Goal: Task Accomplishment & Management: Complete application form

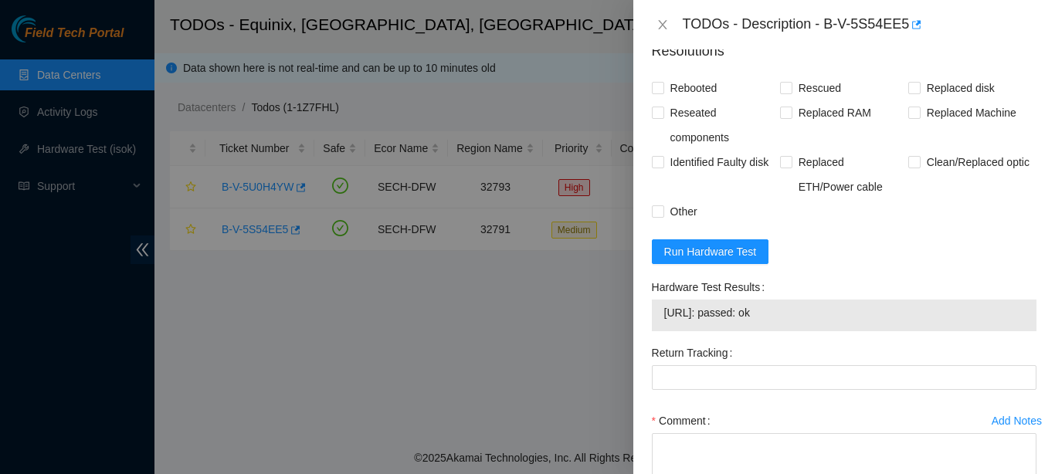
scroll to position [1041, 0]
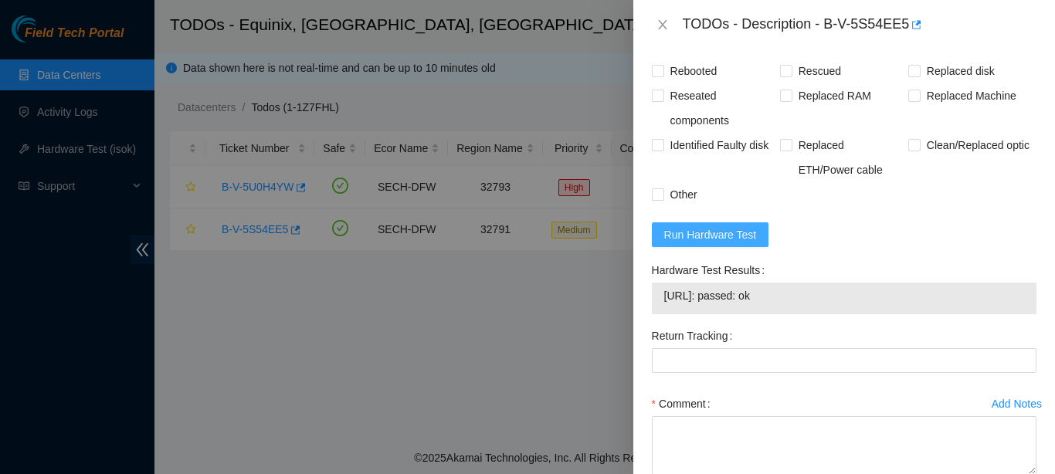
click at [670, 243] on span "Run Hardware Test" at bounding box center [710, 234] width 93 height 17
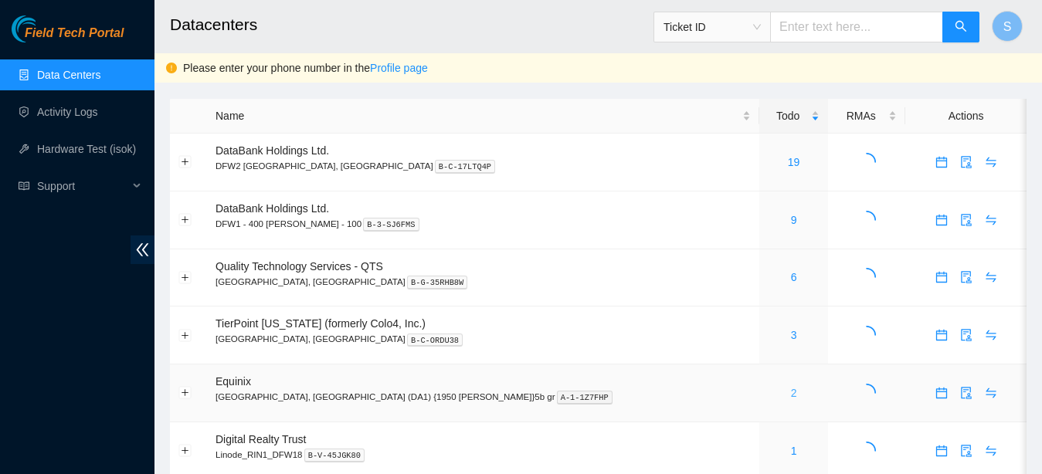
click at [791, 399] on link "2" at bounding box center [794, 393] width 6 height 12
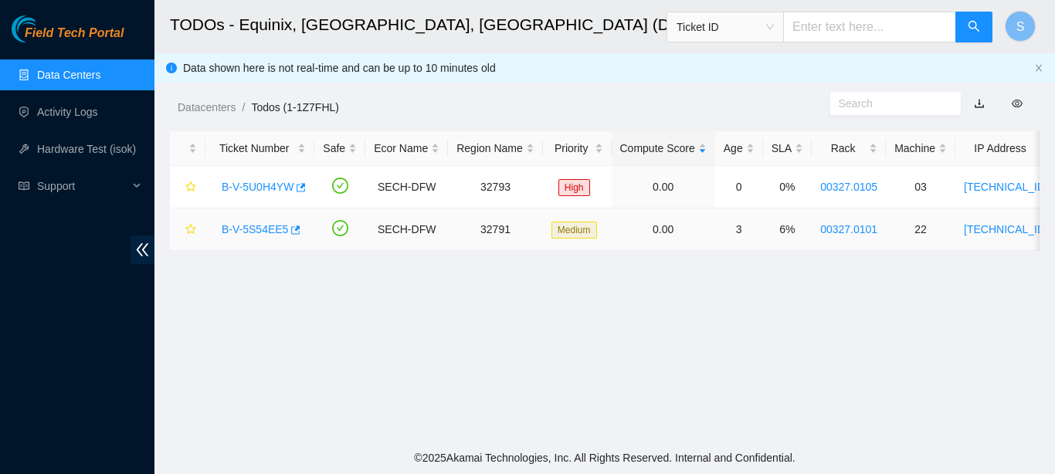
click at [250, 233] on link "B-V-5S54EE5" at bounding box center [255, 229] width 66 height 12
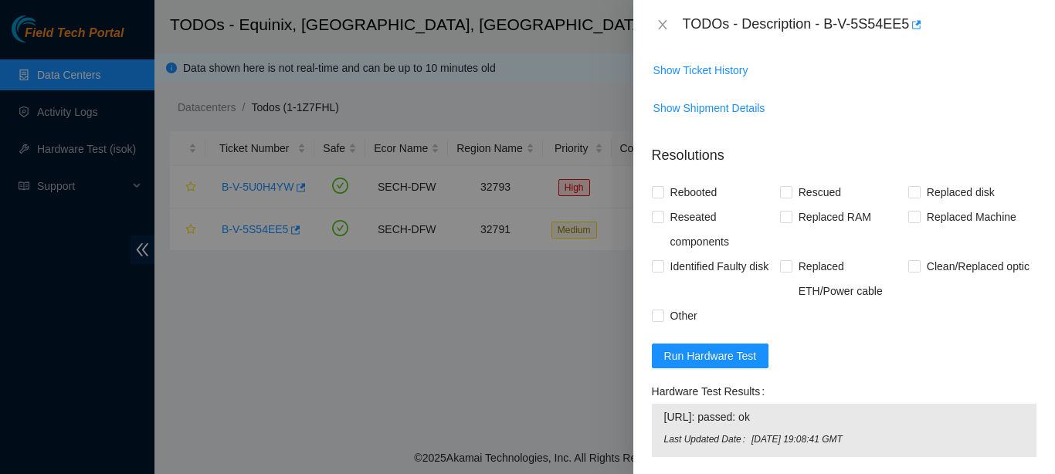
scroll to position [927, 0]
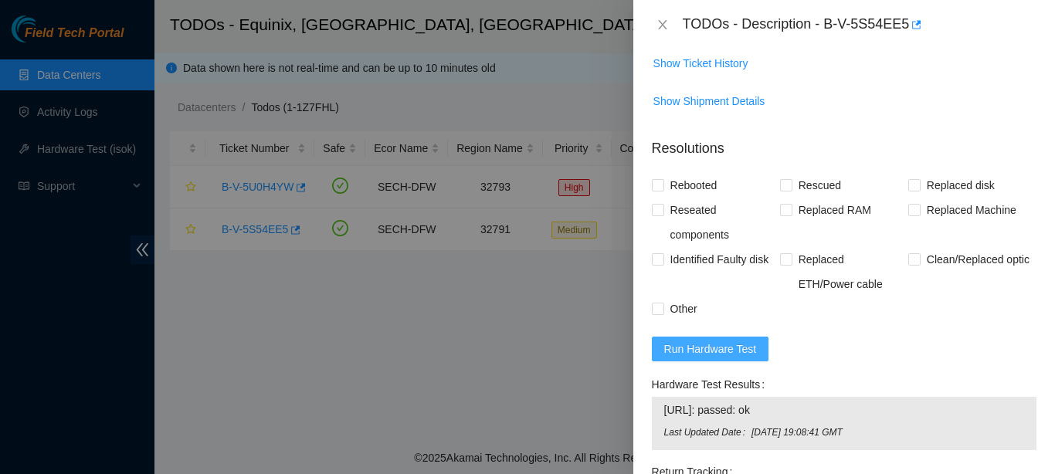
click at [718, 358] on span "Run Hardware Test" at bounding box center [710, 349] width 93 height 17
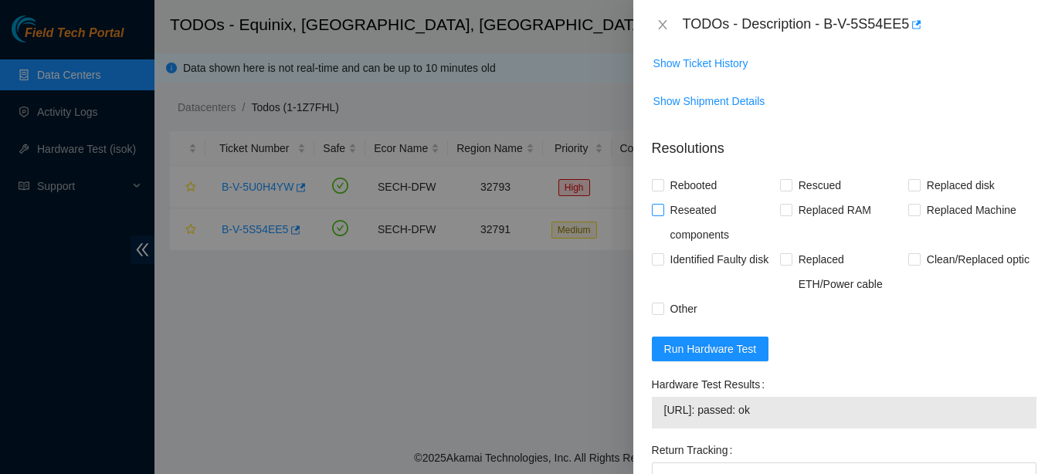
click at [657, 236] on label "Reseated components" at bounding box center [716, 222] width 128 height 49
click at [657, 215] on input "Reseated components" at bounding box center [657, 209] width 11 height 11
checkbox input "true"
click at [661, 190] on input "Rebooted" at bounding box center [657, 184] width 11 height 11
checkbox input "true"
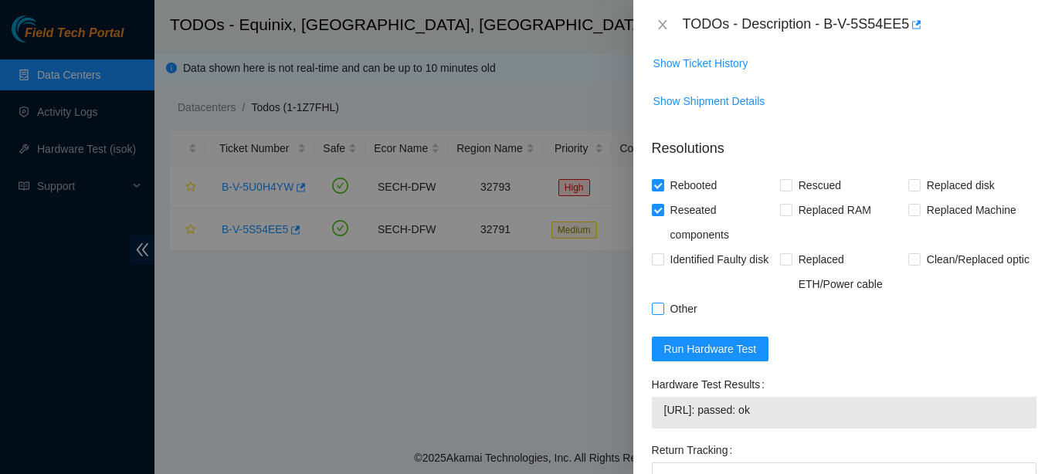
click at [678, 321] on span "Other" at bounding box center [683, 309] width 39 height 25
click at [663, 314] on input "Other" at bounding box center [657, 308] width 11 height 11
checkbox input "true"
click at [800, 198] on span "Rescued" at bounding box center [820, 185] width 55 height 25
click at [791, 190] on input "Rescued" at bounding box center [785, 184] width 11 height 11
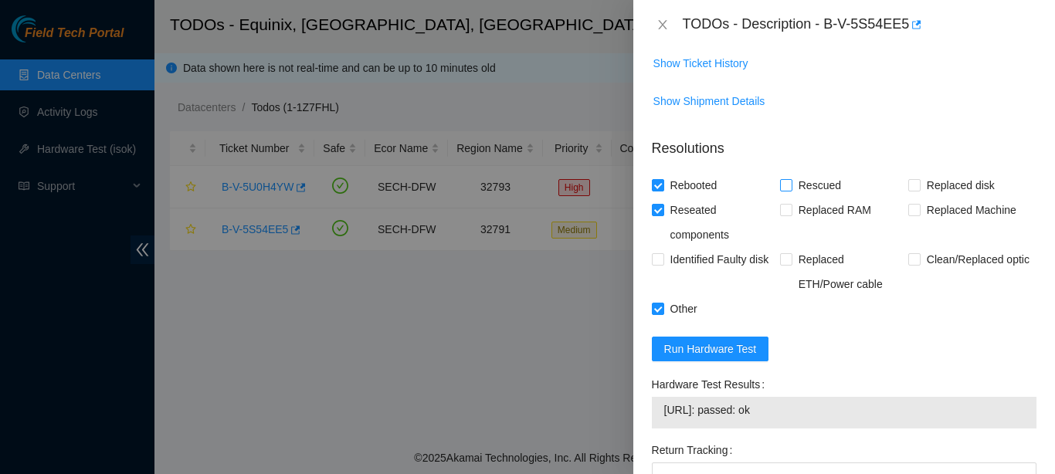
checkbox input "true"
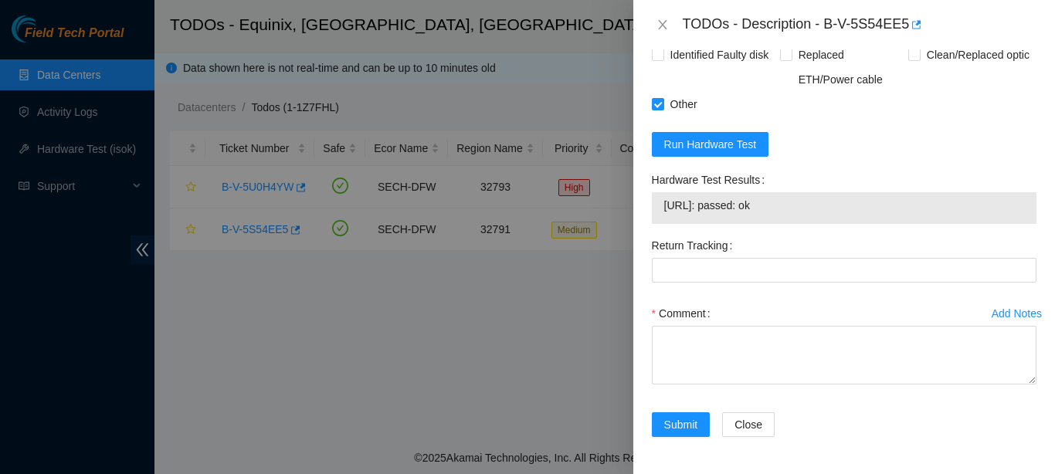
scroll to position [1156, 0]
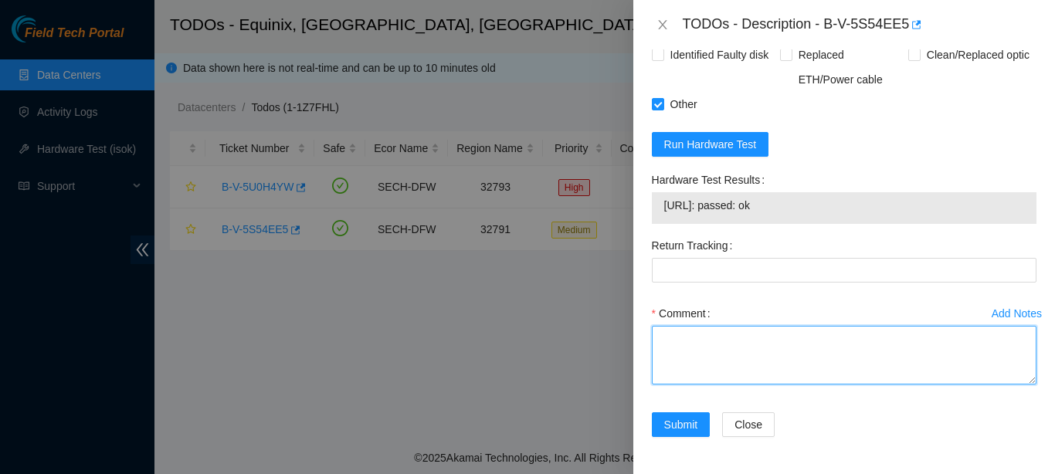
click at [745, 382] on textarea "Comment" at bounding box center [844, 355] width 385 height 59
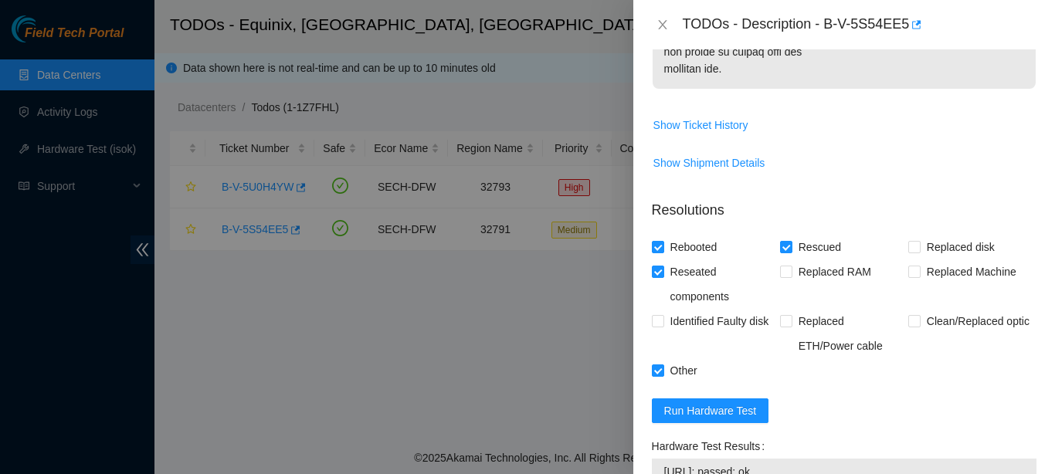
scroll to position [1166, 0]
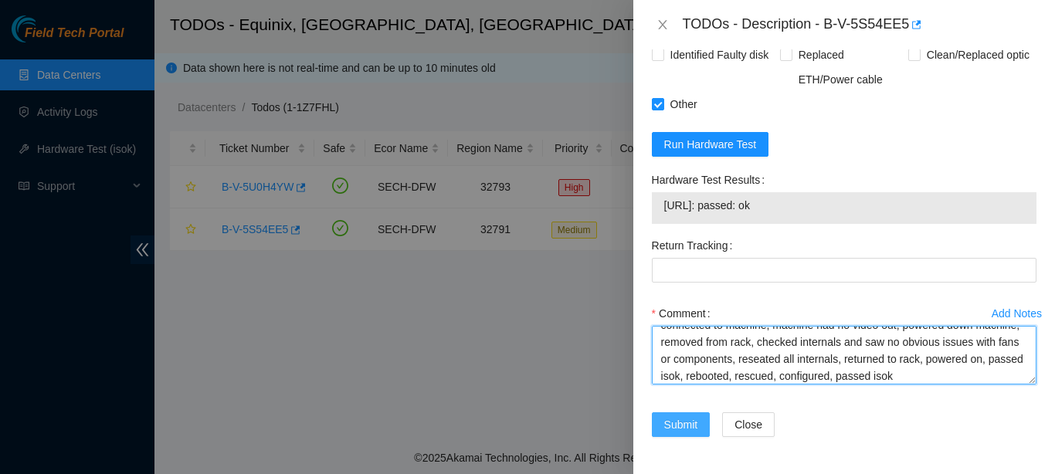
type textarea "connected to machine, machine had no video out, powered down machine, removed f…"
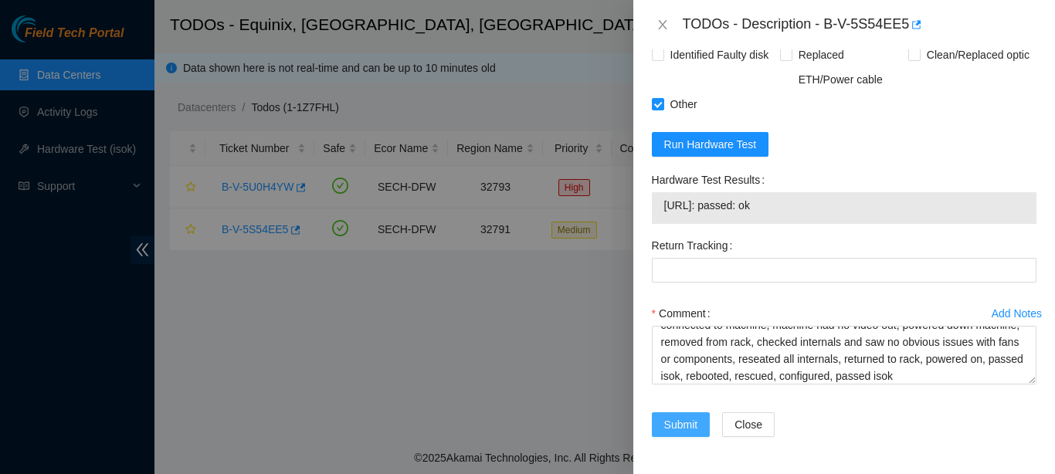
click at [667, 433] on span "Submit" at bounding box center [681, 424] width 34 height 17
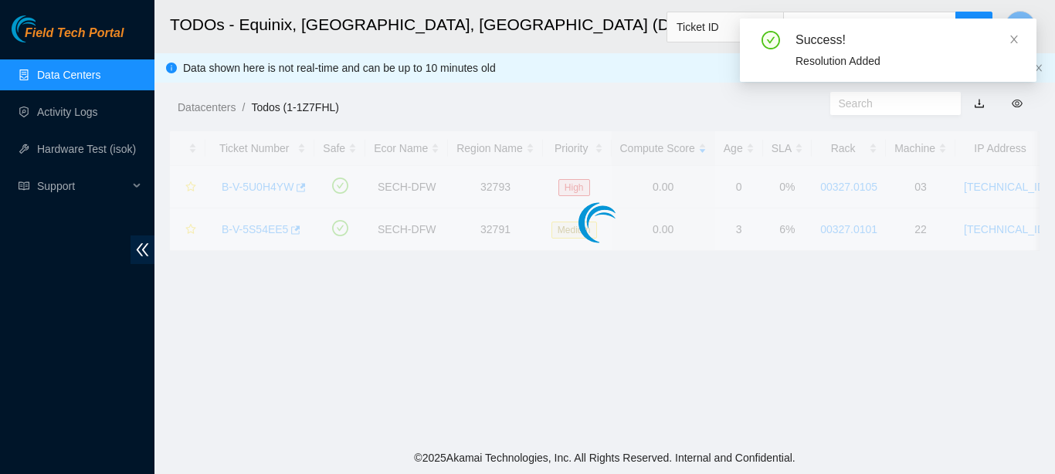
scroll to position [456, 0]
